Goal: Task Accomplishment & Management: Manage account settings

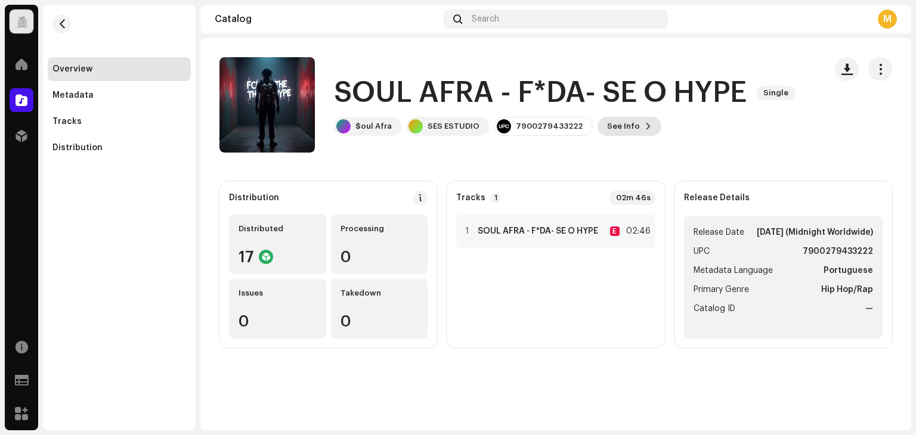
click at [627, 128] on span "See Info" at bounding box center [623, 126] width 33 height 24
click at [774, 139] on div "SOUL AFRA - F*DA- SE O HYPE 2962571 Metadata Distribution Metadata Language Por…" at bounding box center [458, 217] width 916 height 435
click at [620, 125] on span "See Info" at bounding box center [623, 126] width 33 height 24
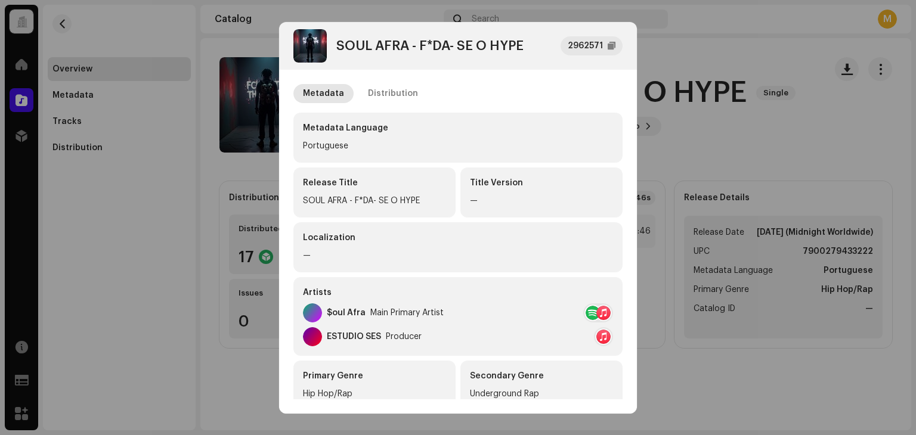
scroll to position [60, 0]
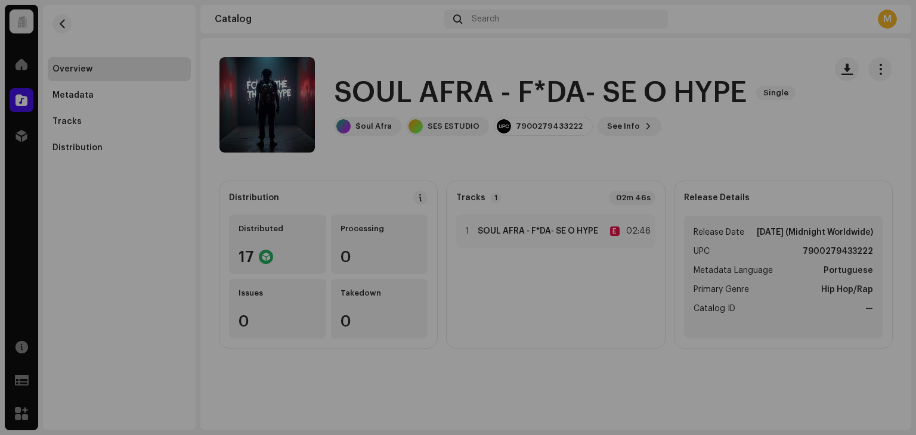
click at [771, 134] on div "SOUL AFRA - F*DA- SE O HYPE 2962571 Metadata Distribution Metadata Language Por…" at bounding box center [458, 217] width 916 height 435
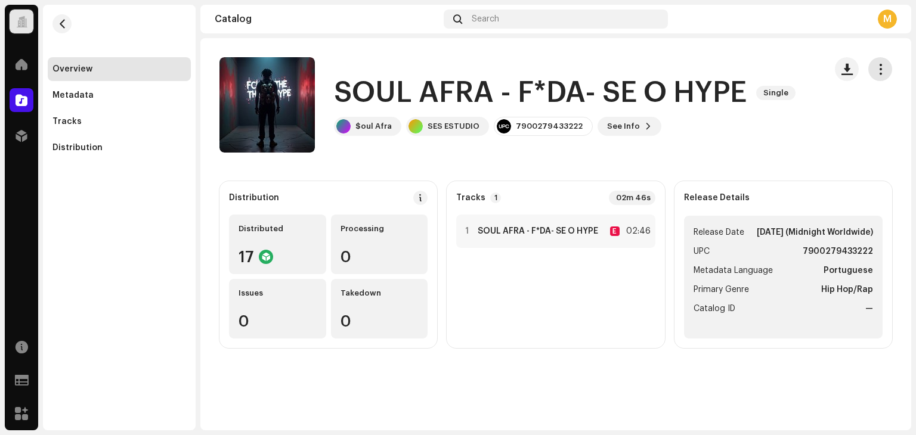
click at [882, 69] on span "button" at bounding box center [880, 69] width 11 height 10
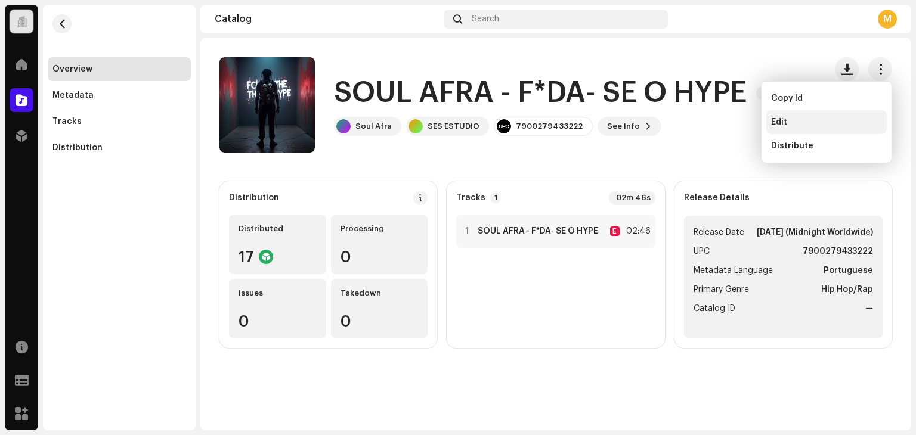
click at [801, 120] on div "Edit" at bounding box center [826, 122] width 111 height 10
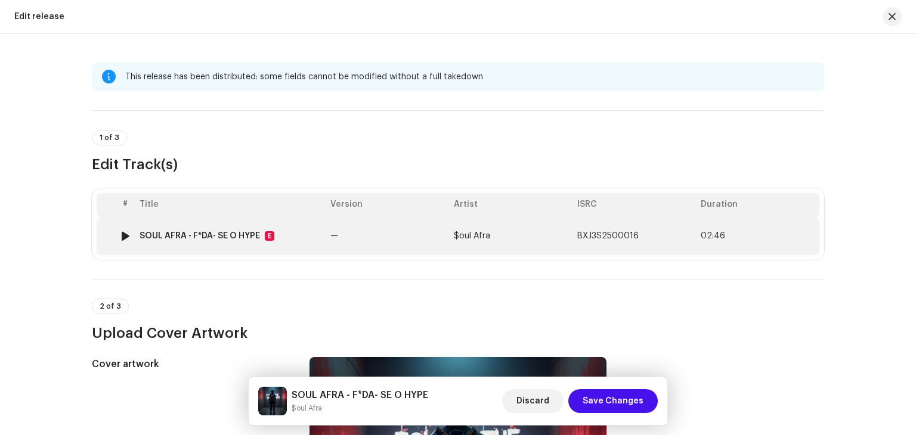
click at [300, 238] on div "SOUL AFRA - F*DA- SE O HYPE E" at bounding box center [230, 236] width 181 height 10
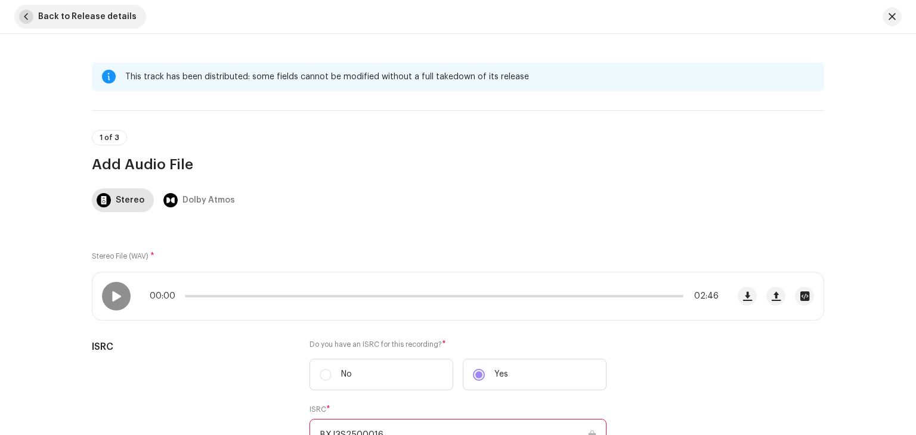
click at [30, 13] on span "button" at bounding box center [26, 17] width 14 height 14
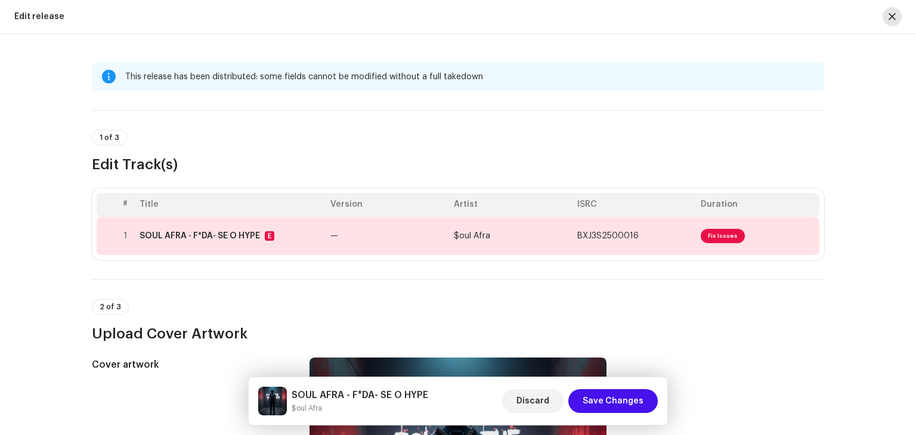
click at [896, 20] on button "button" at bounding box center [891, 16] width 19 height 19
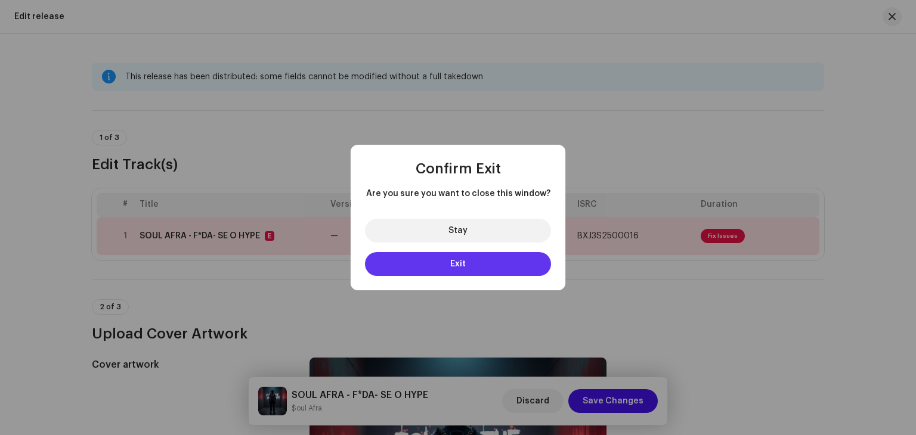
click at [462, 265] on span "Exit" at bounding box center [458, 264] width 16 height 8
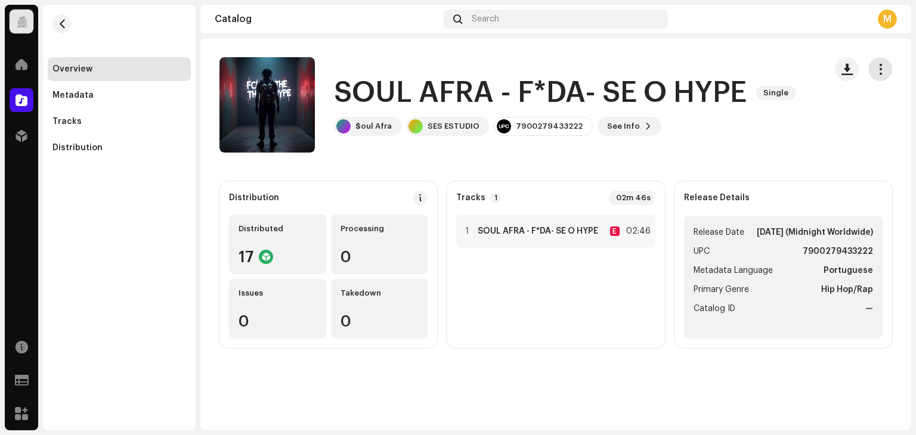
click at [884, 70] on span "button" at bounding box center [880, 69] width 11 height 10
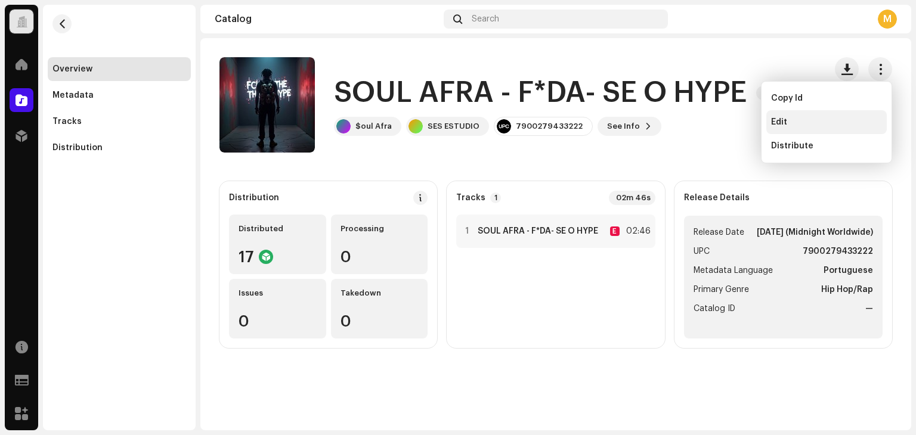
click at [785, 119] on span "Edit" at bounding box center [779, 122] width 16 height 10
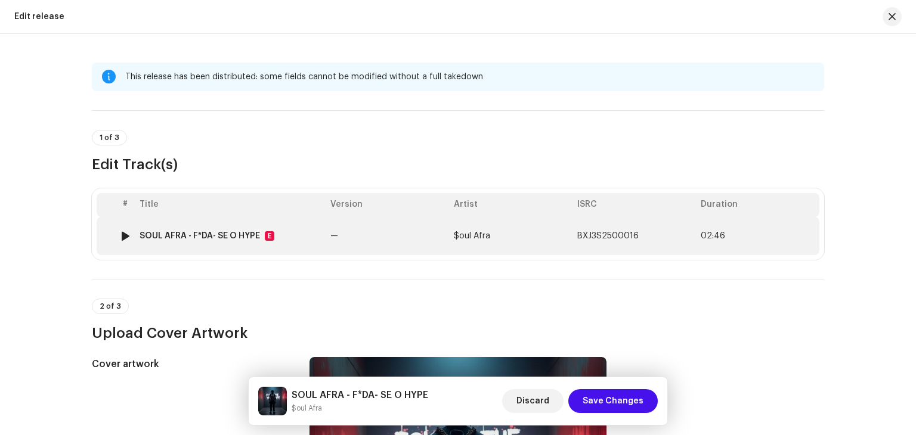
click at [300, 231] on div "SOUL AFRA - F*DA- SE O HYPE E" at bounding box center [230, 236] width 181 height 10
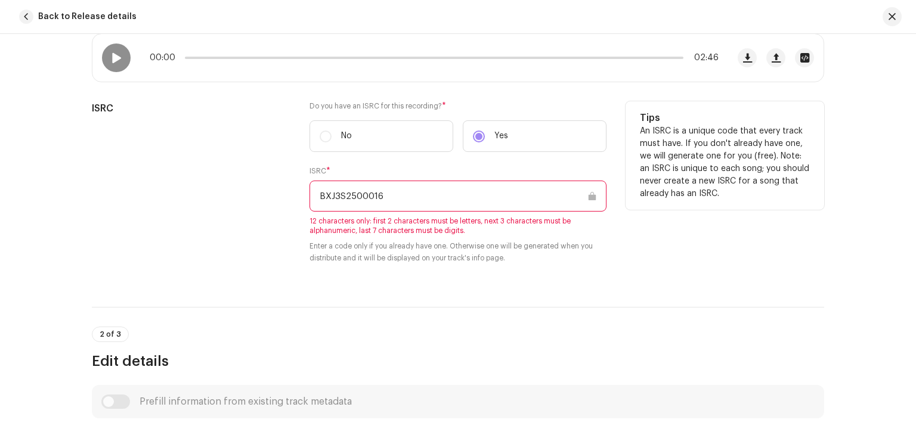
scroll to position [298, 0]
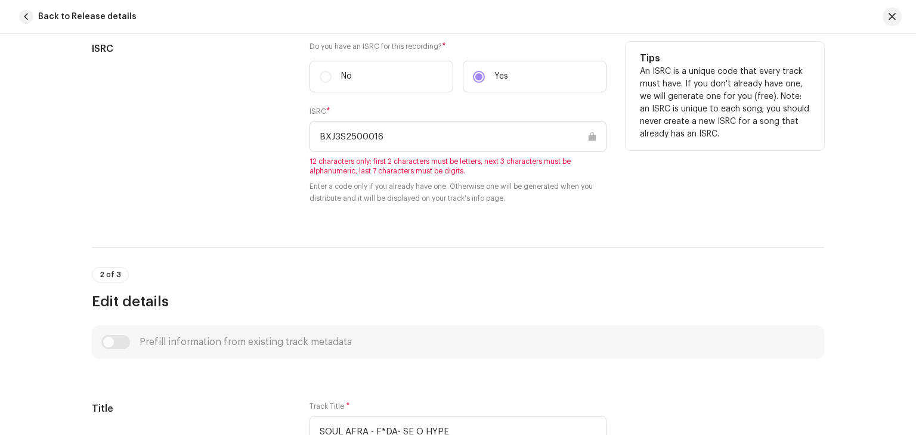
click at [424, 138] on input "BXJ3S2500016" at bounding box center [457, 136] width 297 height 31
drag, startPoint x: 358, startPoint y: 139, endPoint x: 352, endPoint y: 137, distance: 6.4
click at [357, 138] on input "BXJ3S2500016" at bounding box center [457, 136] width 297 height 31
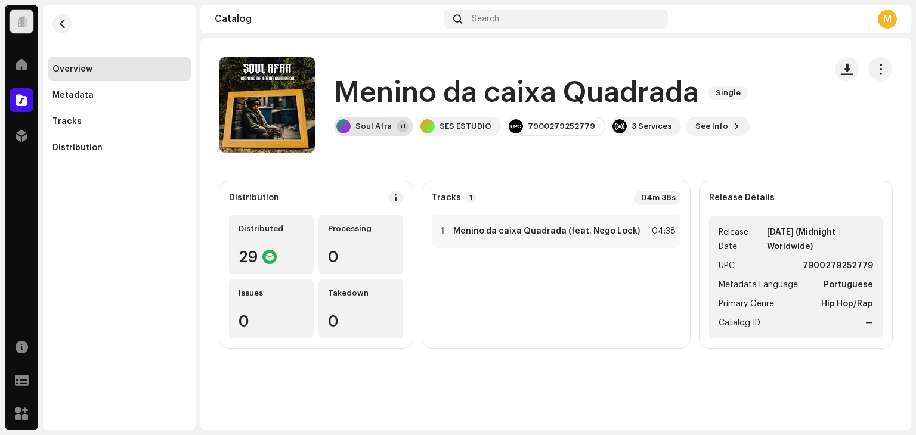
click at [360, 134] on div "$oul Afra +1" at bounding box center [373, 126] width 79 height 19
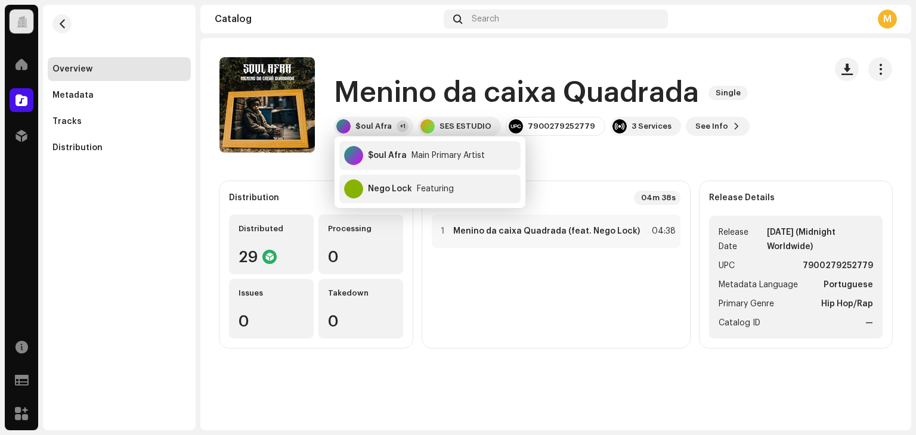
drag, startPoint x: 772, startPoint y: 129, endPoint x: 829, endPoint y: 110, distance: 60.5
click at [780, 129] on div "Menino da caixa Quadrada Single $oul Afra +1 SES ESTUDIO 7900279252779 3 Servic…" at bounding box center [517, 104] width 596 height 95
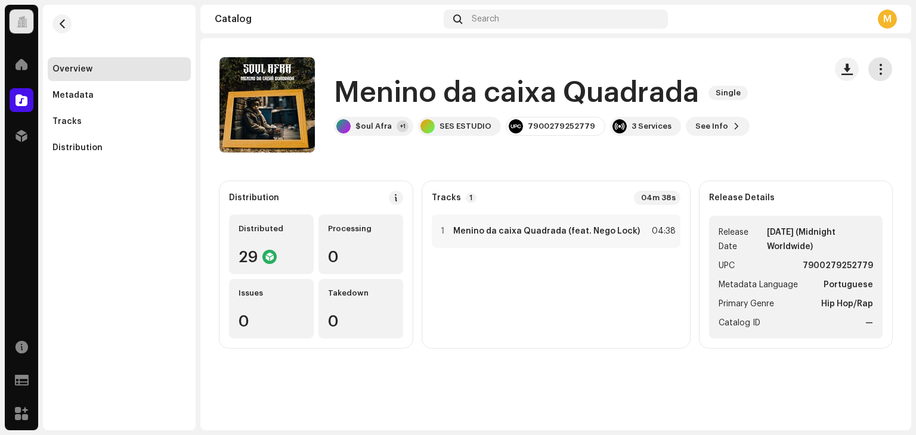
click at [882, 67] on span "button" at bounding box center [880, 69] width 11 height 10
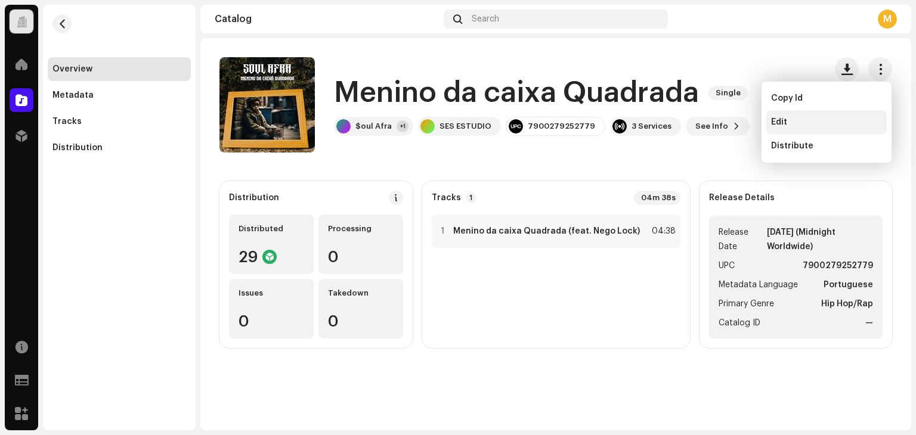
click at [801, 124] on div "Edit" at bounding box center [826, 122] width 111 height 10
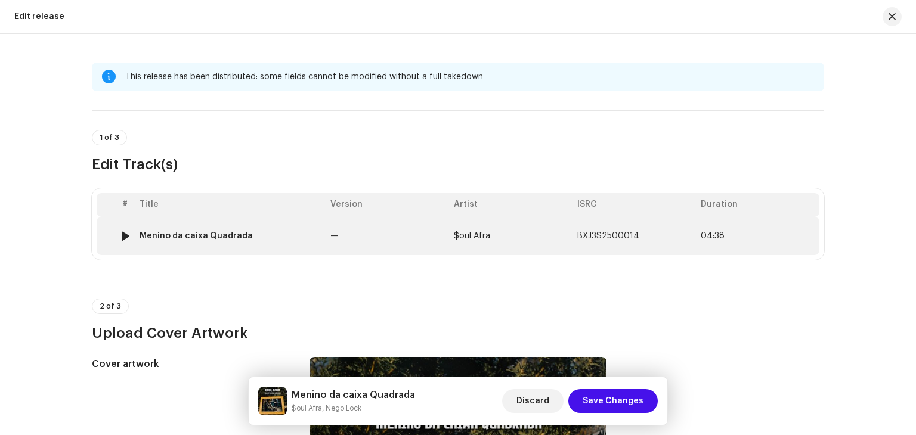
click at [277, 236] on div "Menino da caixa Quadrada" at bounding box center [230, 236] width 181 height 10
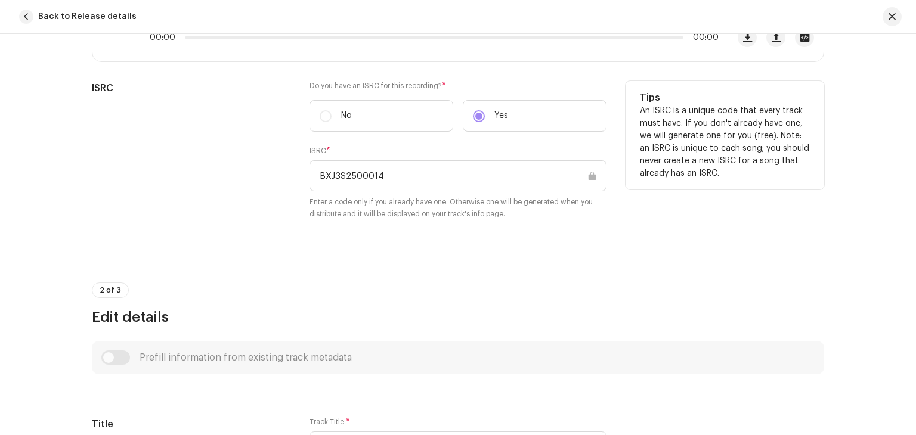
scroll to position [140, 0]
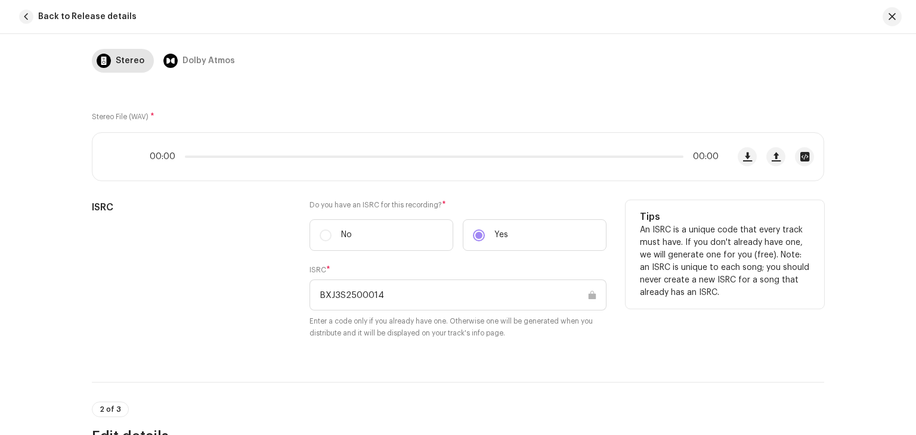
click at [416, 295] on input "BXJ3S2500014" at bounding box center [457, 295] width 297 height 31
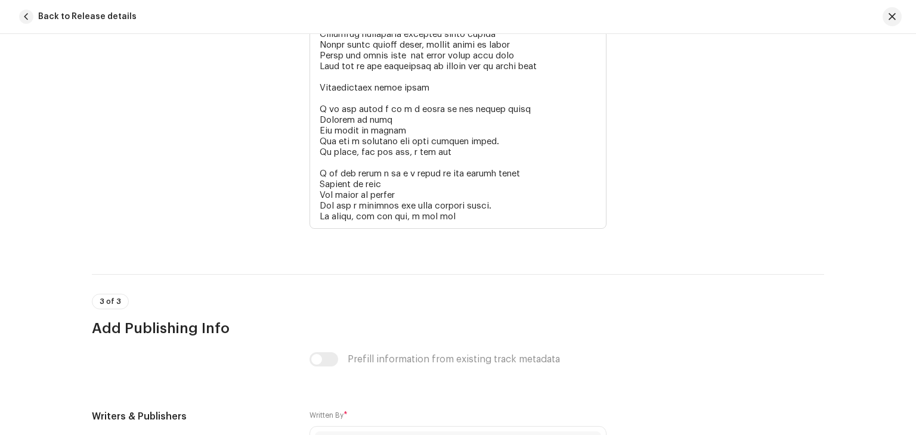
scroll to position [3359, 0]
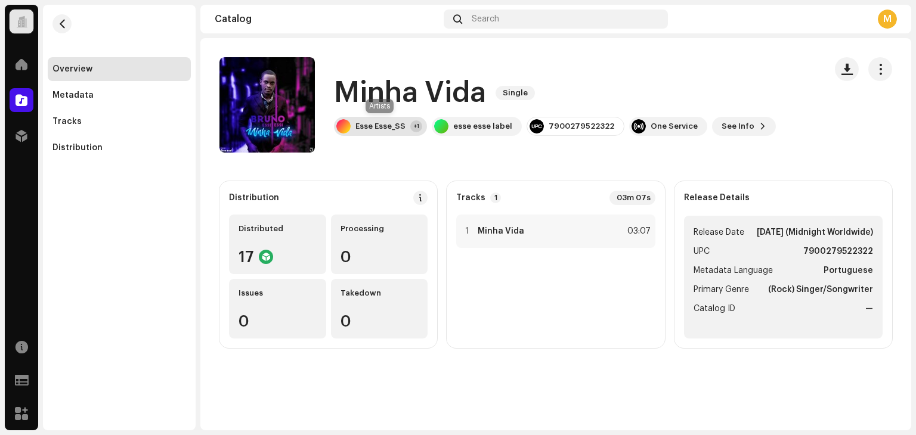
click at [375, 126] on div "Esse Esse_SS" at bounding box center [380, 127] width 50 height 10
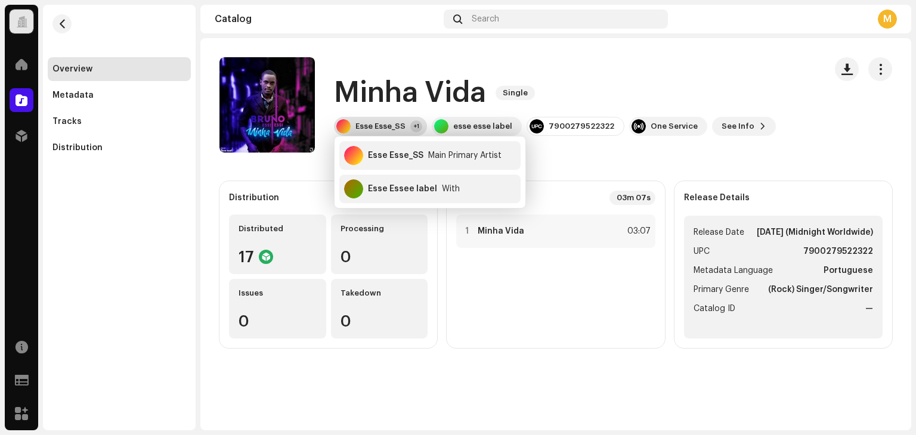
click at [375, 126] on div "Esse Esse_SS" at bounding box center [380, 127] width 50 height 10
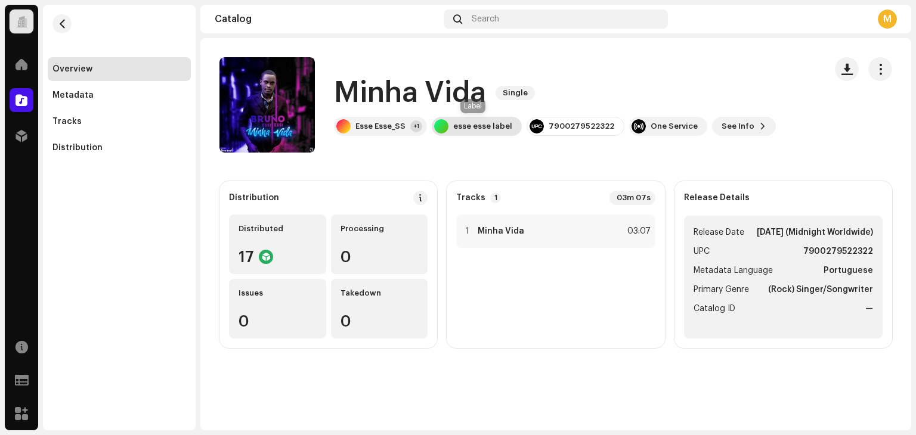
click at [491, 132] on div "esse esse label" at bounding box center [477, 126] width 90 height 19
click at [738, 119] on span "See Info" at bounding box center [737, 126] width 33 height 24
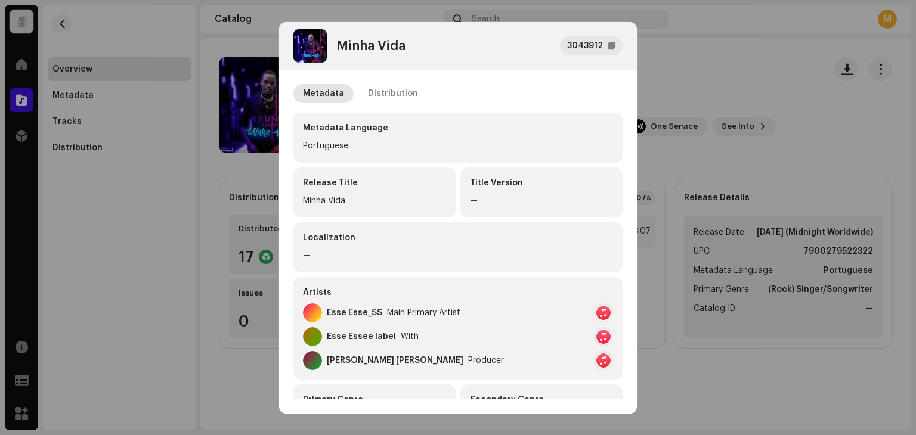
scroll to position [60, 0]
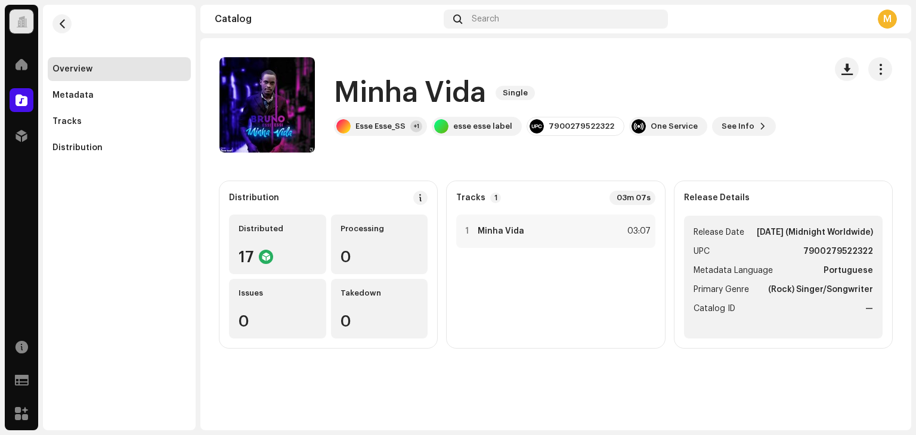
drag, startPoint x: 239, startPoint y: 157, endPoint x: 307, endPoint y: 8, distance: 163.8
click at [240, 157] on div "Minha Vida 3043912 Metadata Distribution Metadata Language Portuguese Release T…" at bounding box center [458, 217] width 916 height 435
